Goal: Transaction & Acquisition: Register for event/course

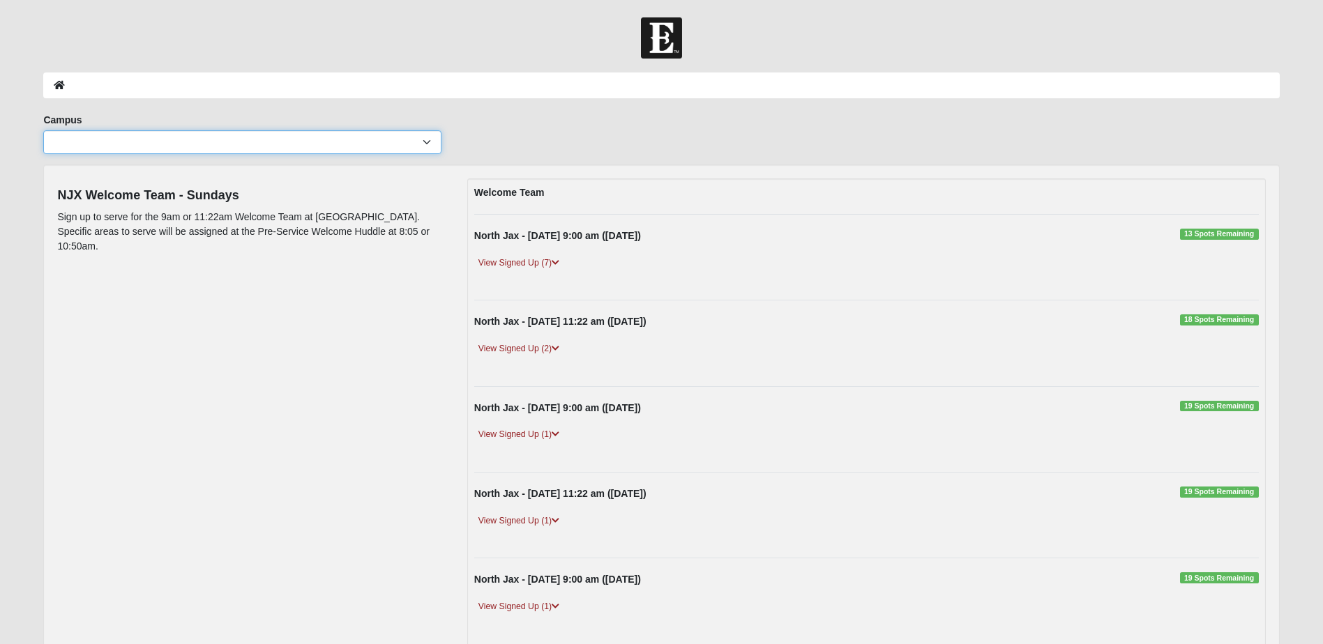
click at [428, 138] on select "[GEOGRAPHIC_DATA] [GEOGRAPHIC_DATA] (Coming Soon) Eleven22 Online [PERSON_NAME]…" at bounding box center [242, 142] width 398 height 24
select select "15"
click at [43, 130] on select "[GEOGRAPHIC_DATA] [GEOGRAPHIC_DATA] (Coming Soon) Eleven22 Online [PERSON_NAME]…" at bounding box center [242, 142] width 398 height 24
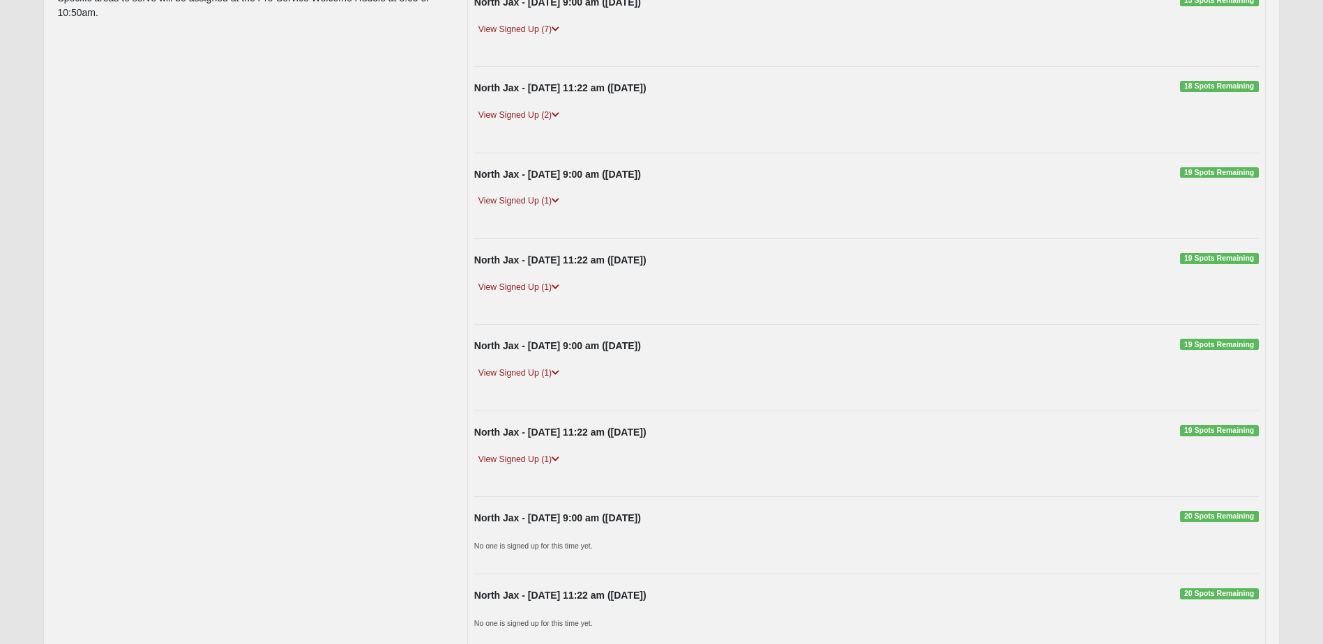
scroll to position [349, 0]
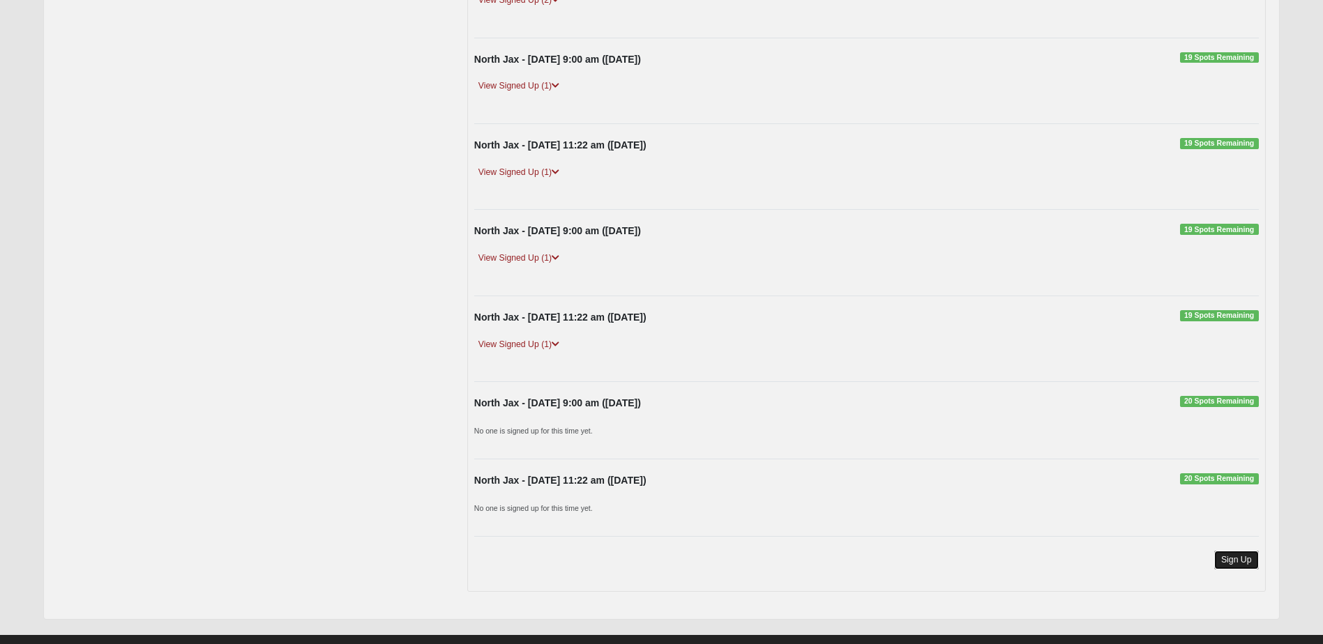
click at [1214, 556] on link "Sign Up" at bounding box center [1236, 560] width 45 height 19
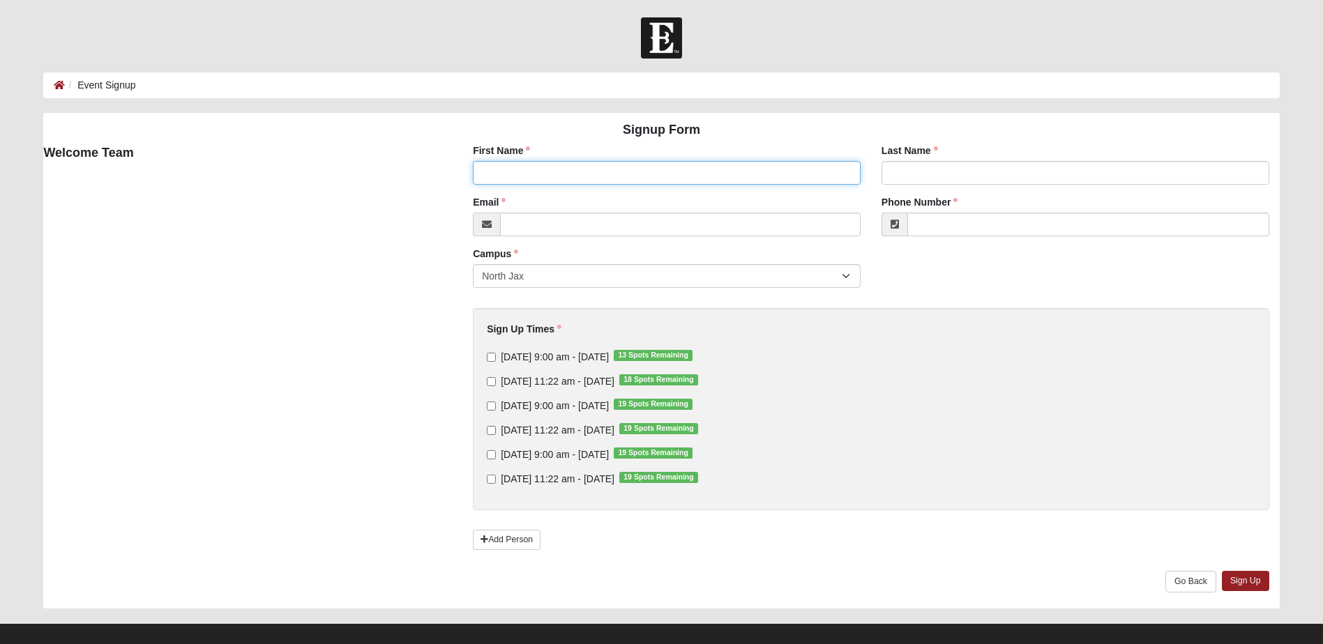
click at [489, 167] on input "First Name" at bounding box center [667, 173] width 388 height 24
type input "Danny"
type input "Johnson"
type input "djohnson@hosepower.com"
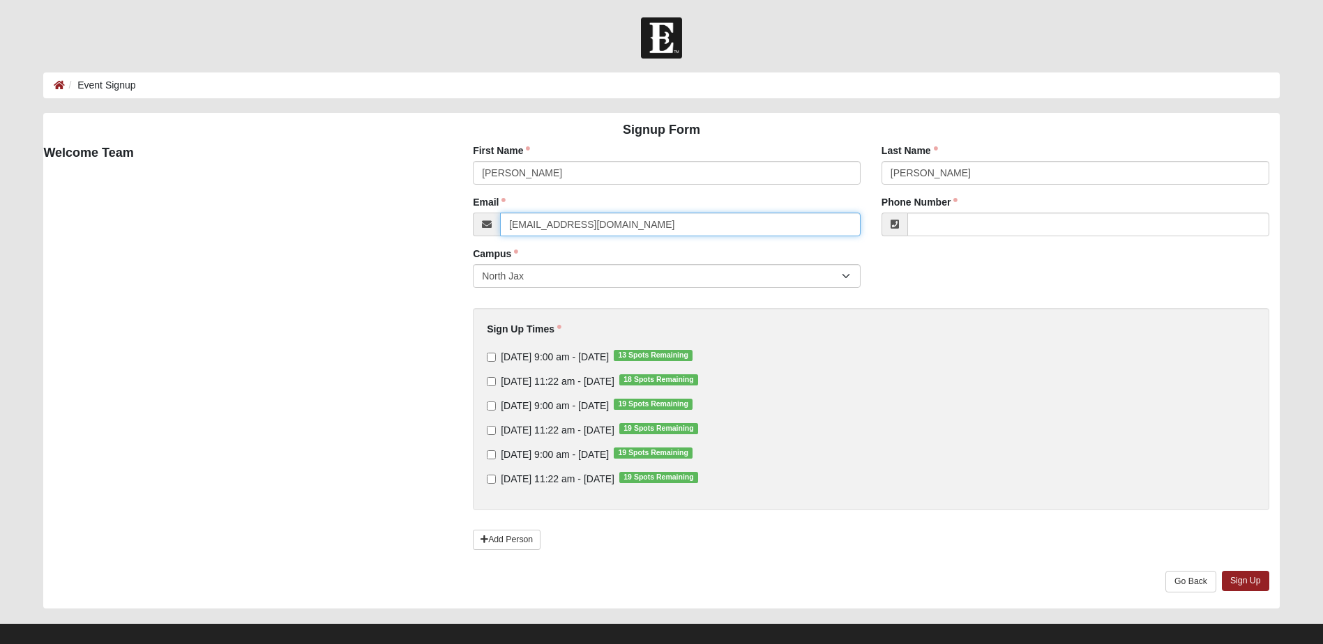
type input "(904) 759-2694"
click at [489, 384] on input "Sunday 11:22 am - Oct 5 2025 18 Spots Remaining" at bounding box center [491, 381] width 9 height 9
checkbox input "true"
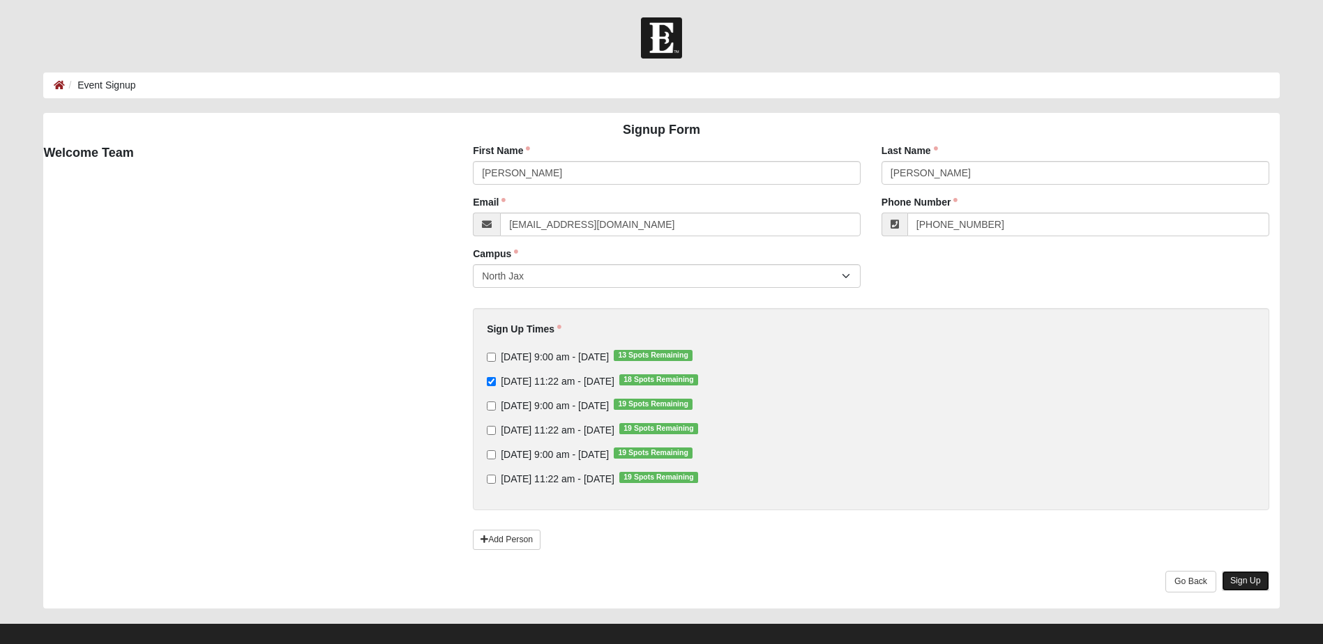
click at [1248, 575] on link "Sign Up" at bounding box center [1244, 581] width 47 height 20
